Goal: Find specific page/section: Find specific page/section

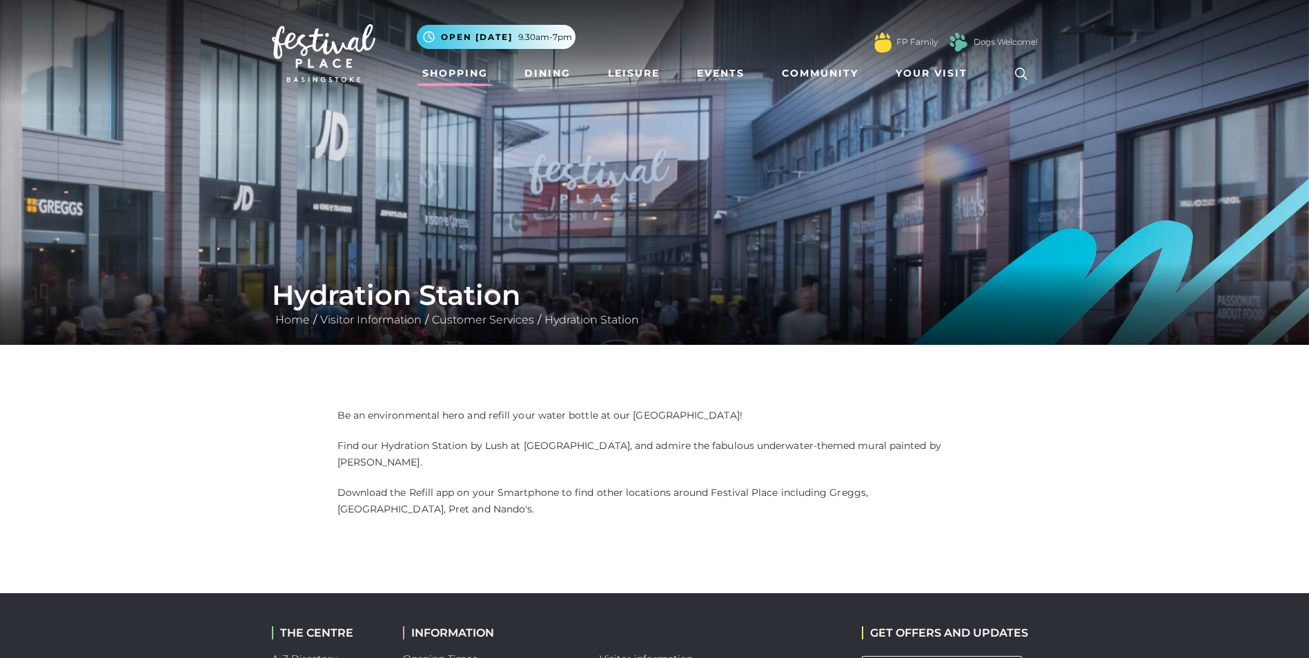
click at [472, 68] on link "Shopping" at bounding box center [455, 74] width 77 height 26
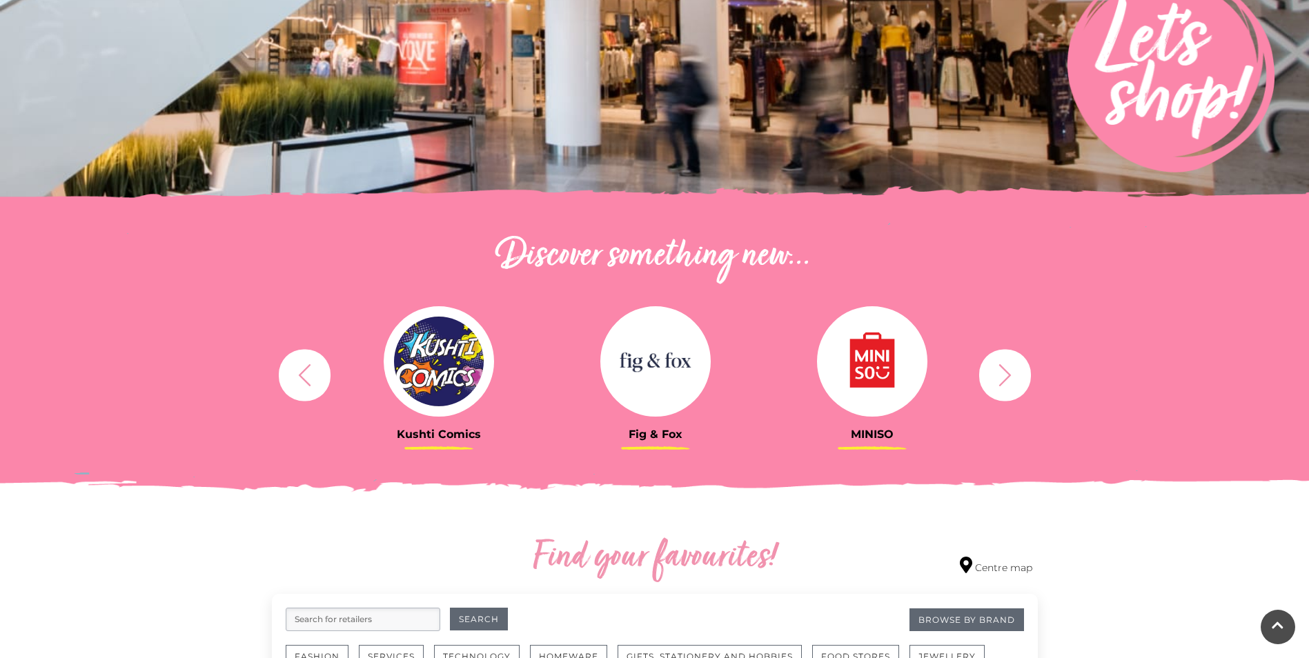
scroll to position [759, 0]
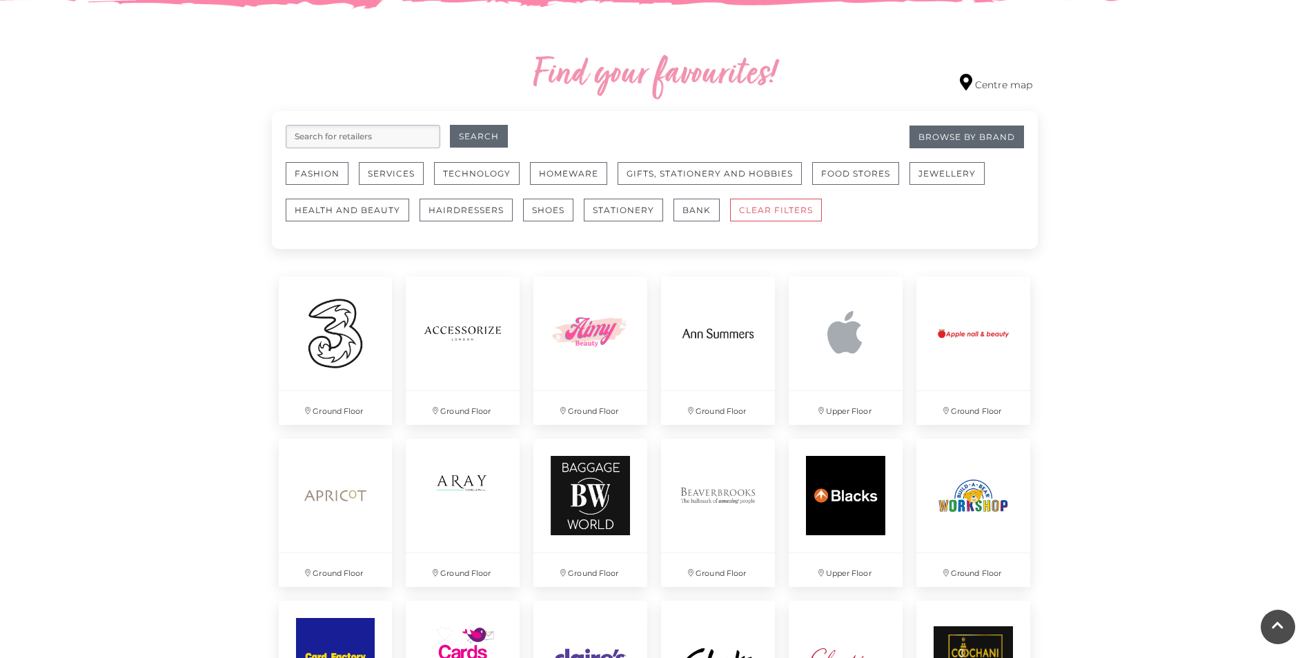
click at [315, 133] on input "search" at bounding box center [363, 136] width 155 height 23
type input "lush"
click at [450, 125] on button "Search" at bounding box center [479, 136] width 58 height 23
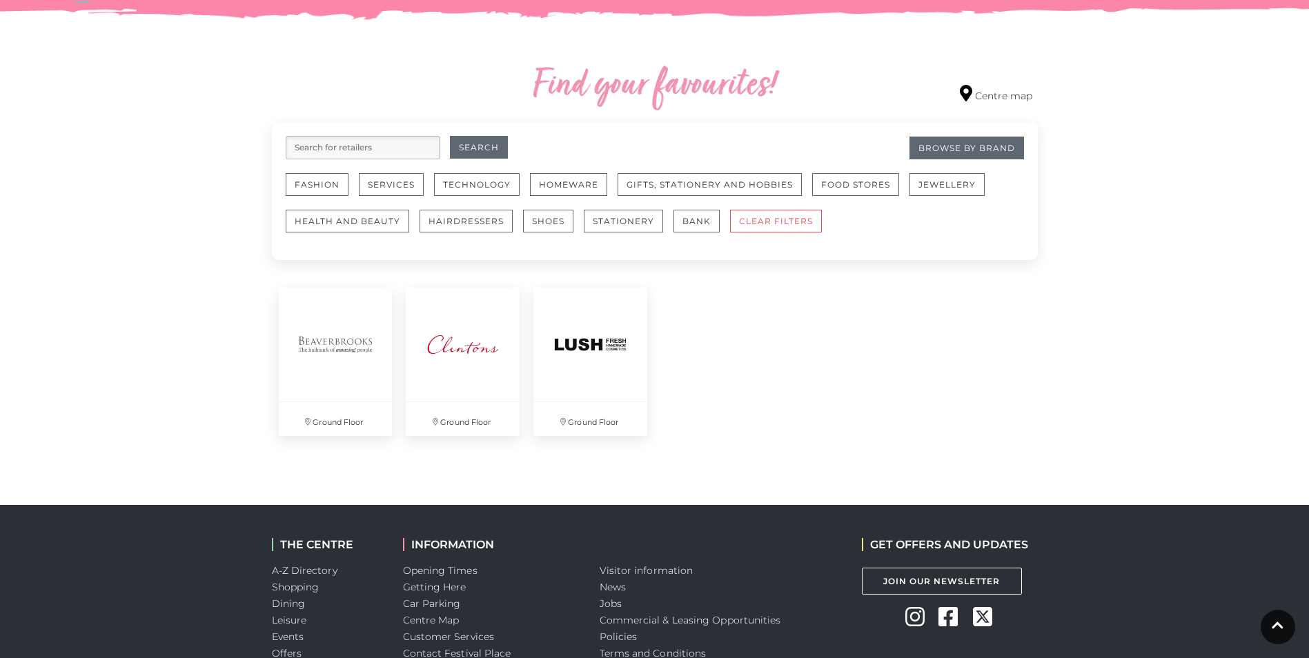
scroll to position [759, 0]
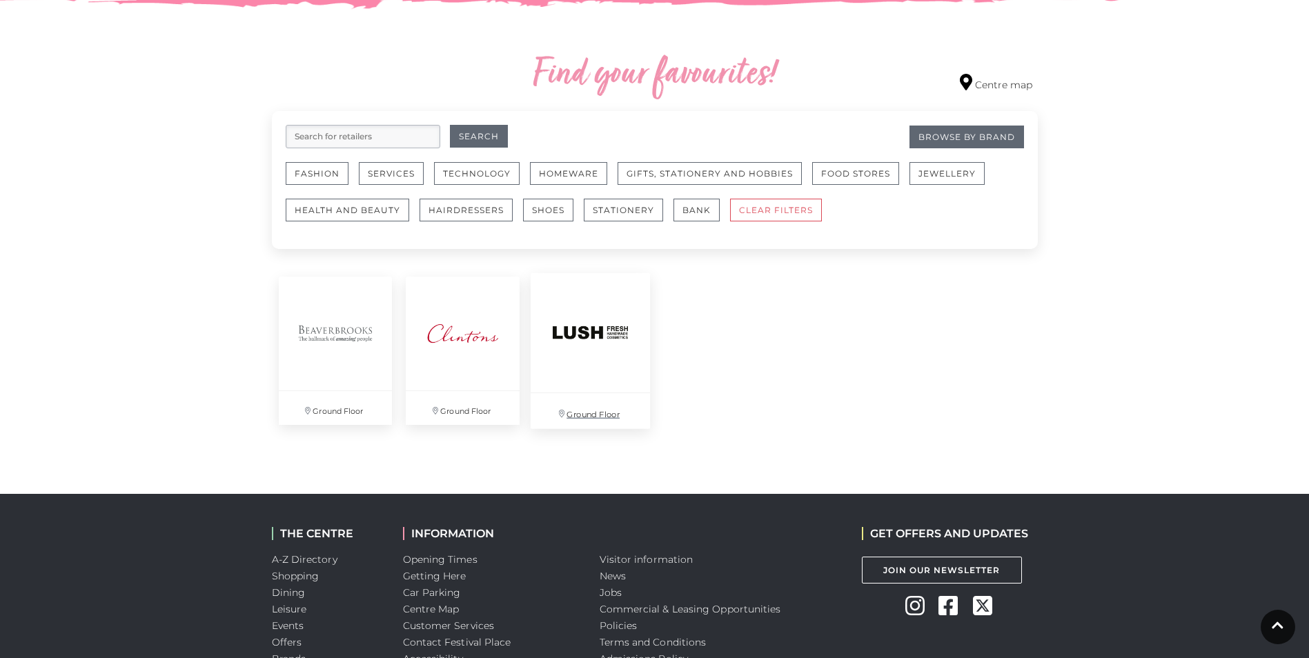
click at [587, 362] on img at bounding box center [590, 332] width 119 height 119
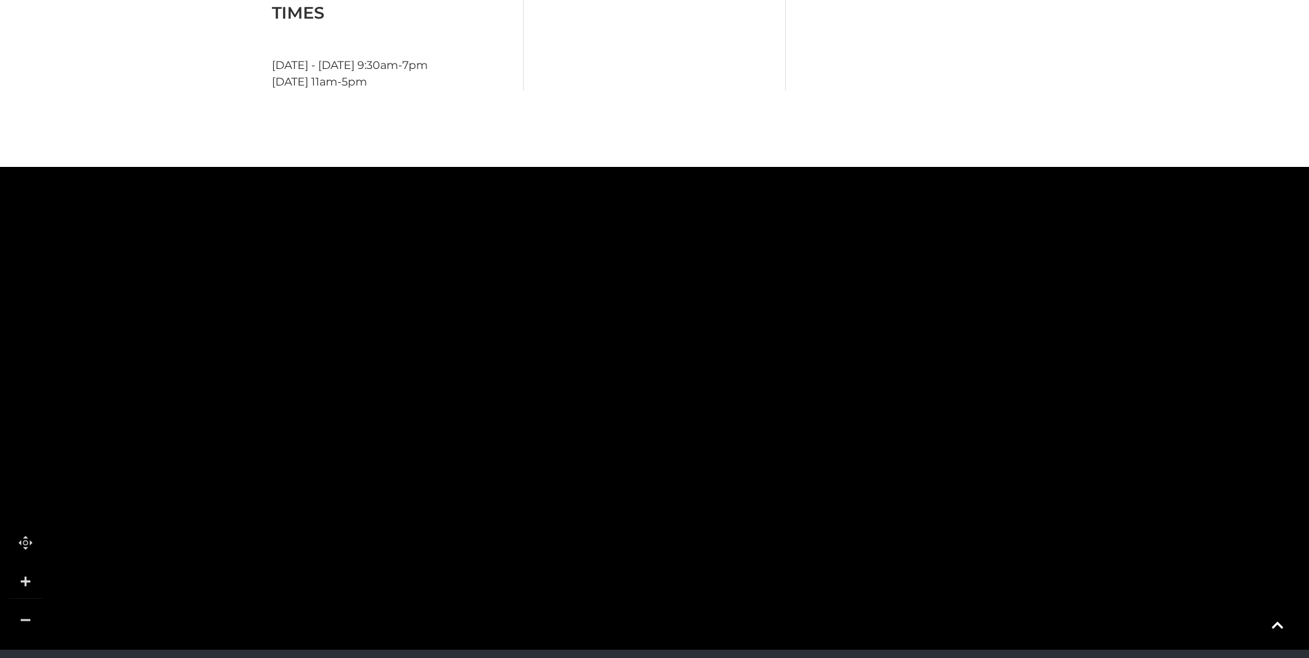
scroll to position [1035, 0]
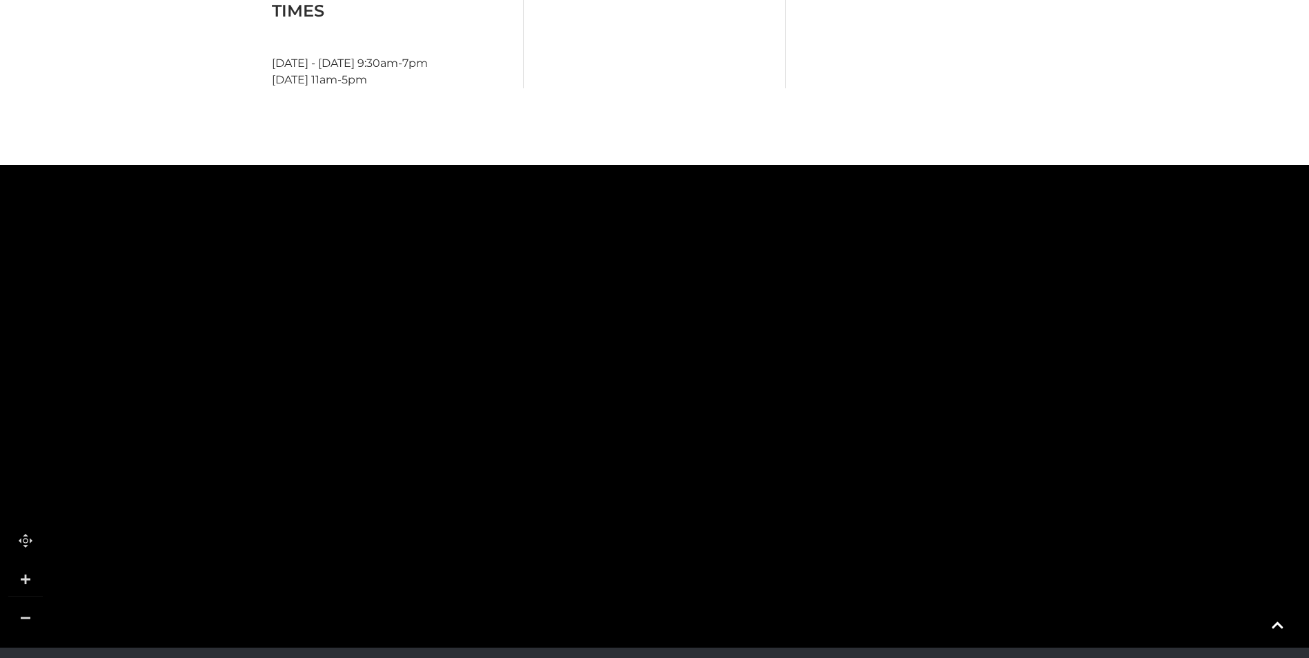
click at [685, 369] on tspan "Lush" at bounding box center [685, 369] width 0 height 0
